Goal: Find specific page/section: Find specific page/section

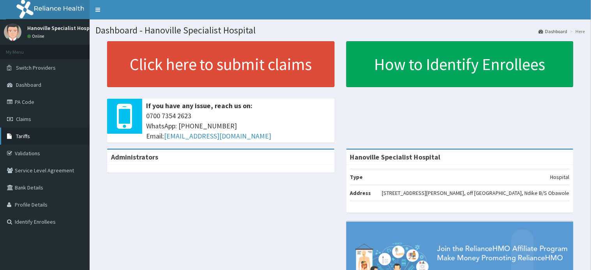
click at [41, 133] on link "Tariffs" at bounding box center [45, 136] width 90 height 17
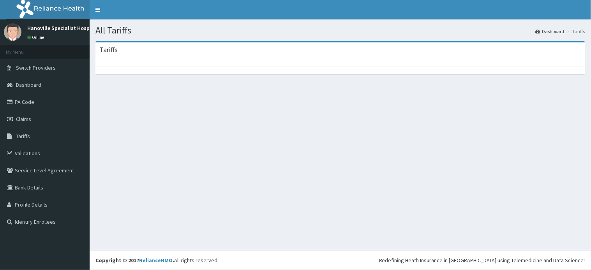
click at [253, 193] on div "All Tariffs Dashboard Tariffs [GEOGRAPHIC_DATA]" at bounding box center [340, 134] width 501 height 231
click at [40, 141] on link "Tariffs" at bounding box center [45, 136] width 90 height 17
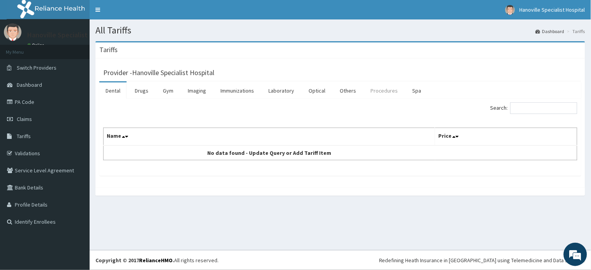
click at [382, 98] on link "Procedures" at bounding box center [384, 91] width 40 height 16
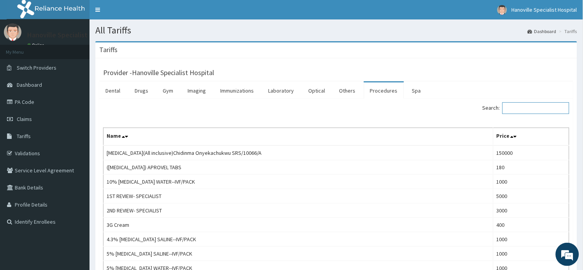
click at [541, 108] on input "Search:" at bounding box center [536, 108] width 67 height 12
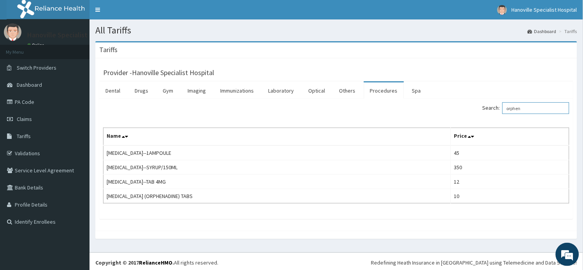
type input "orphen"
